Goal: Go to known website: Access a specific website the user already knows

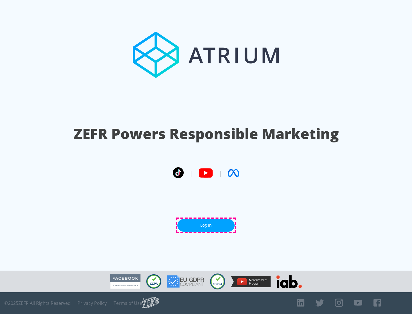
click at [206, 226] on link "Log In" at bounding box center [205, 225] width 57 height 13
